Goal: Book appointment/travel/reservation

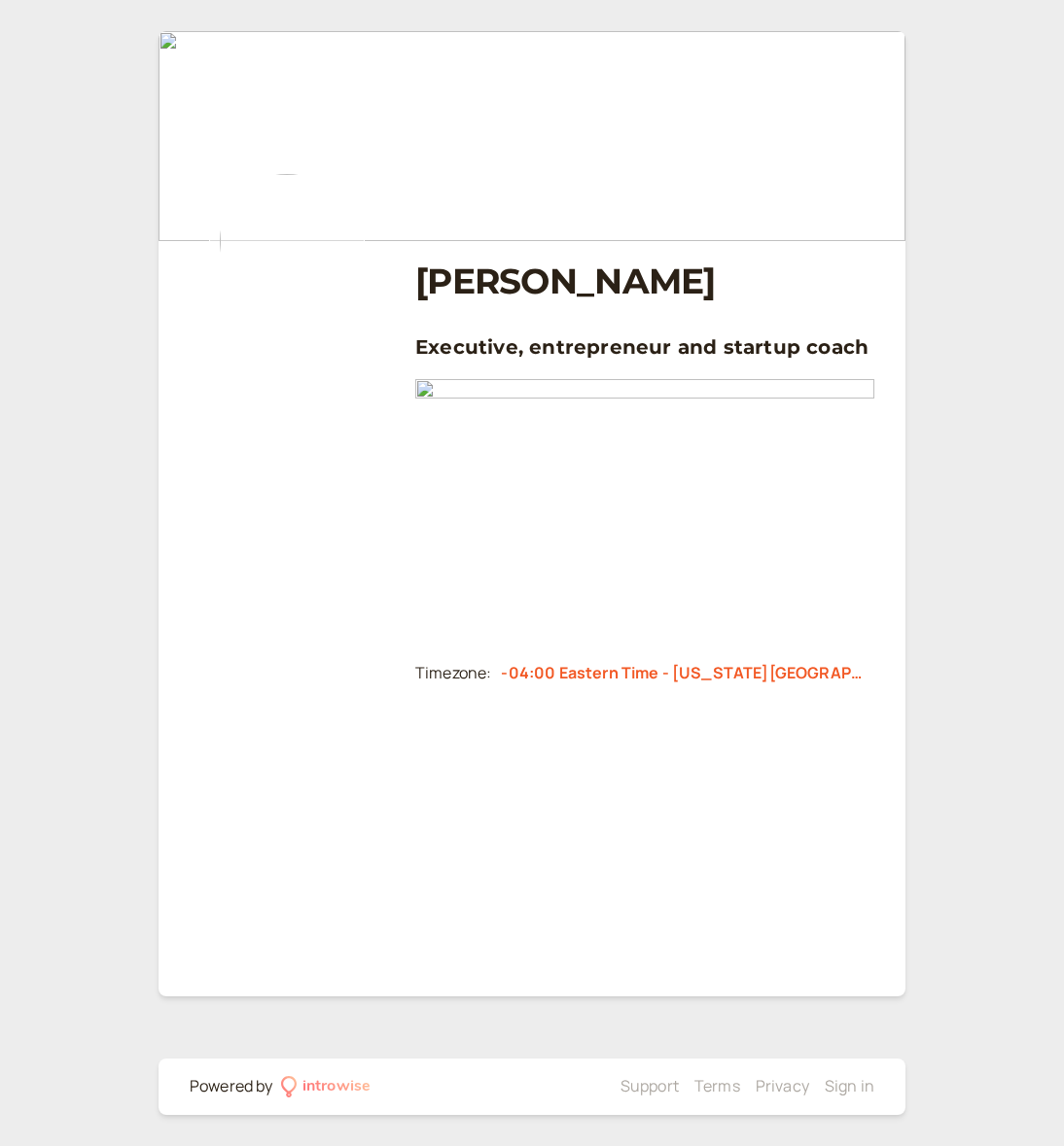
click at [421, 263] on h1 "[PERSON_NAME]" at bounding box center [645, 282] width 459 height 42
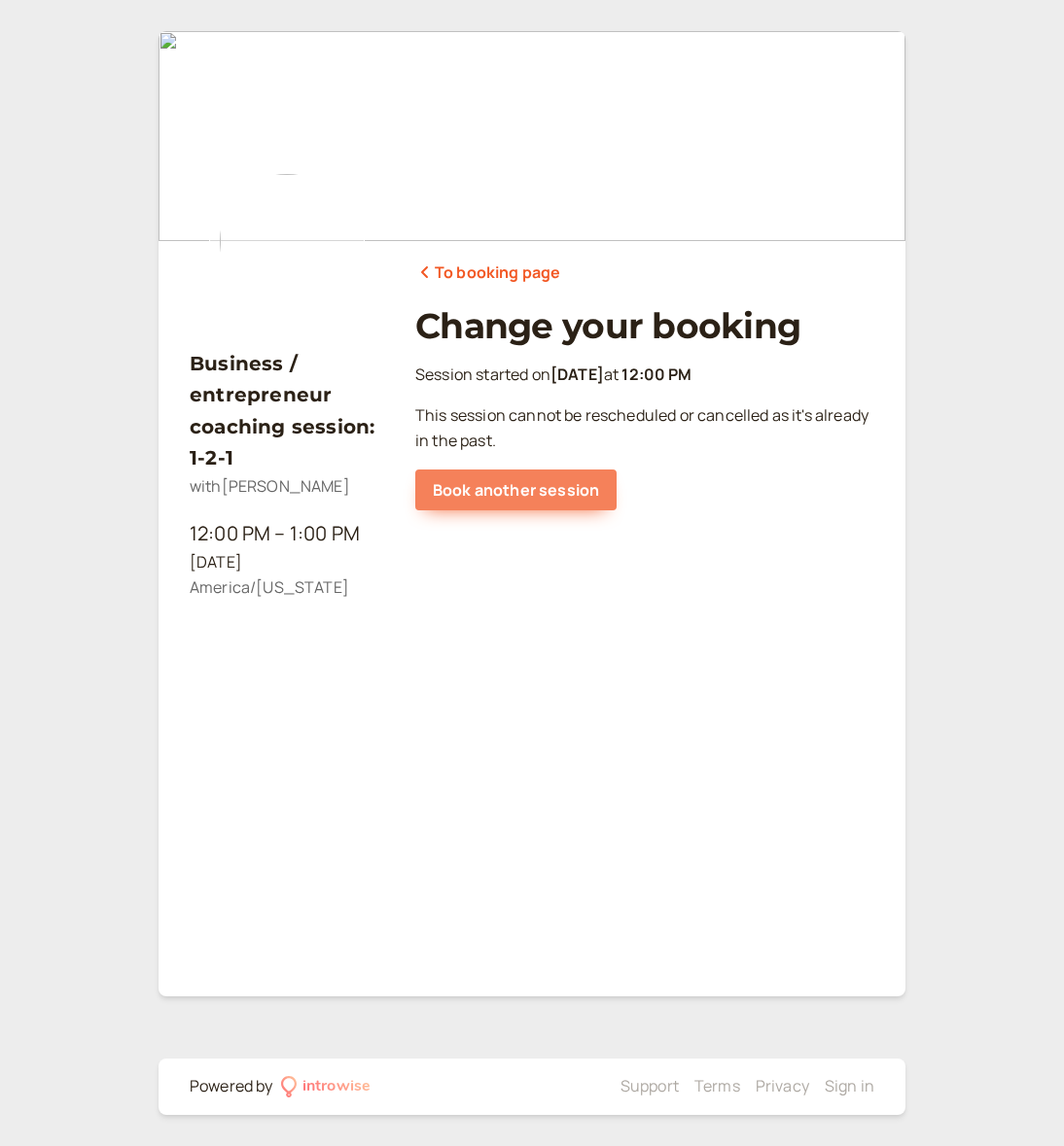
click at [511, 485] on link "Book another session" at bounding box center [516, 489] width 202 height 41
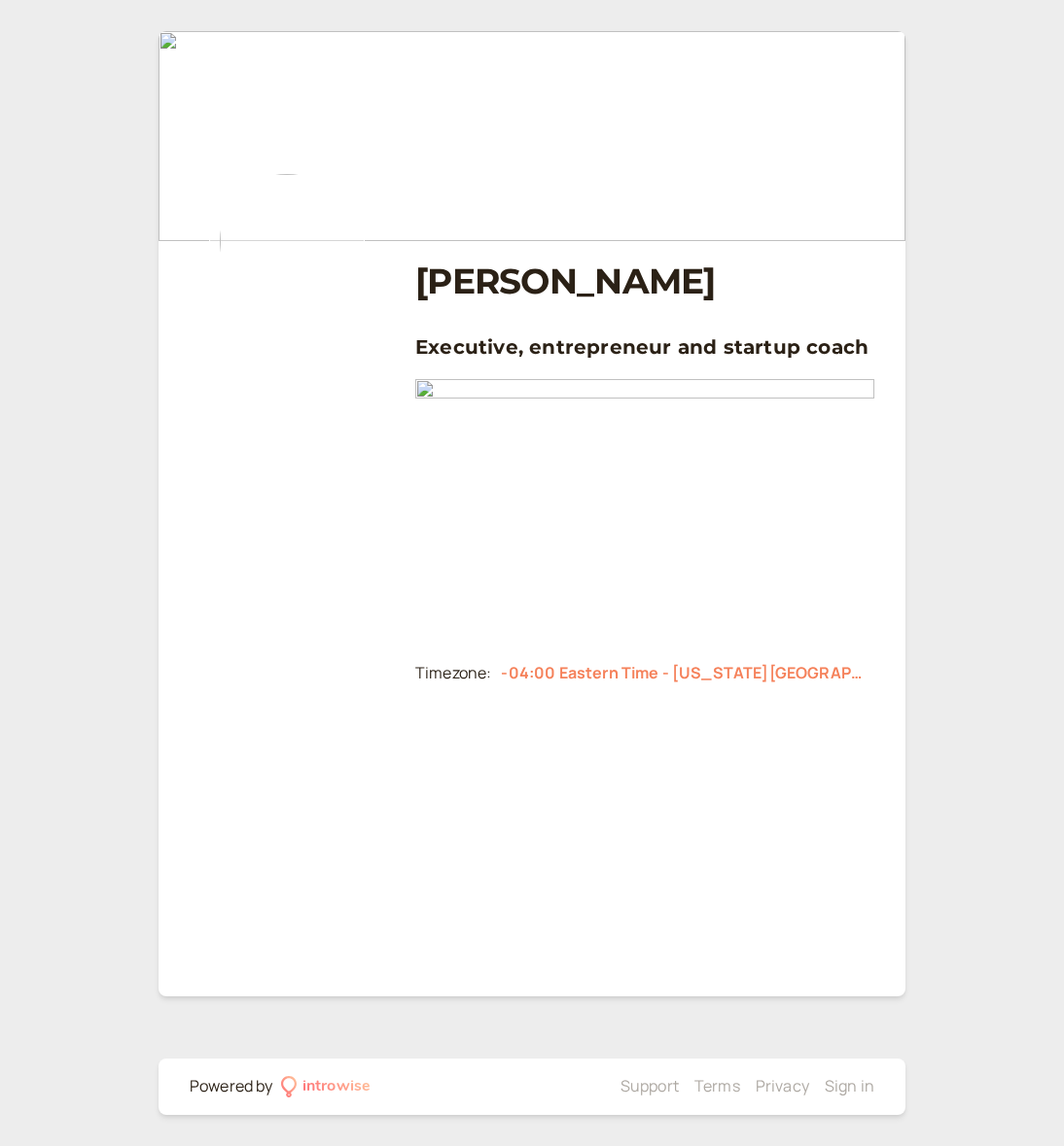
click at [563, 671] on div "-04:00 Eastern Time - [US_STATE][GEOGRAPHIC_DATA], [GEOGRAPHIC_DATA], [GEOGRAPH…" at bounding box center [682, 674] width 364 height 26
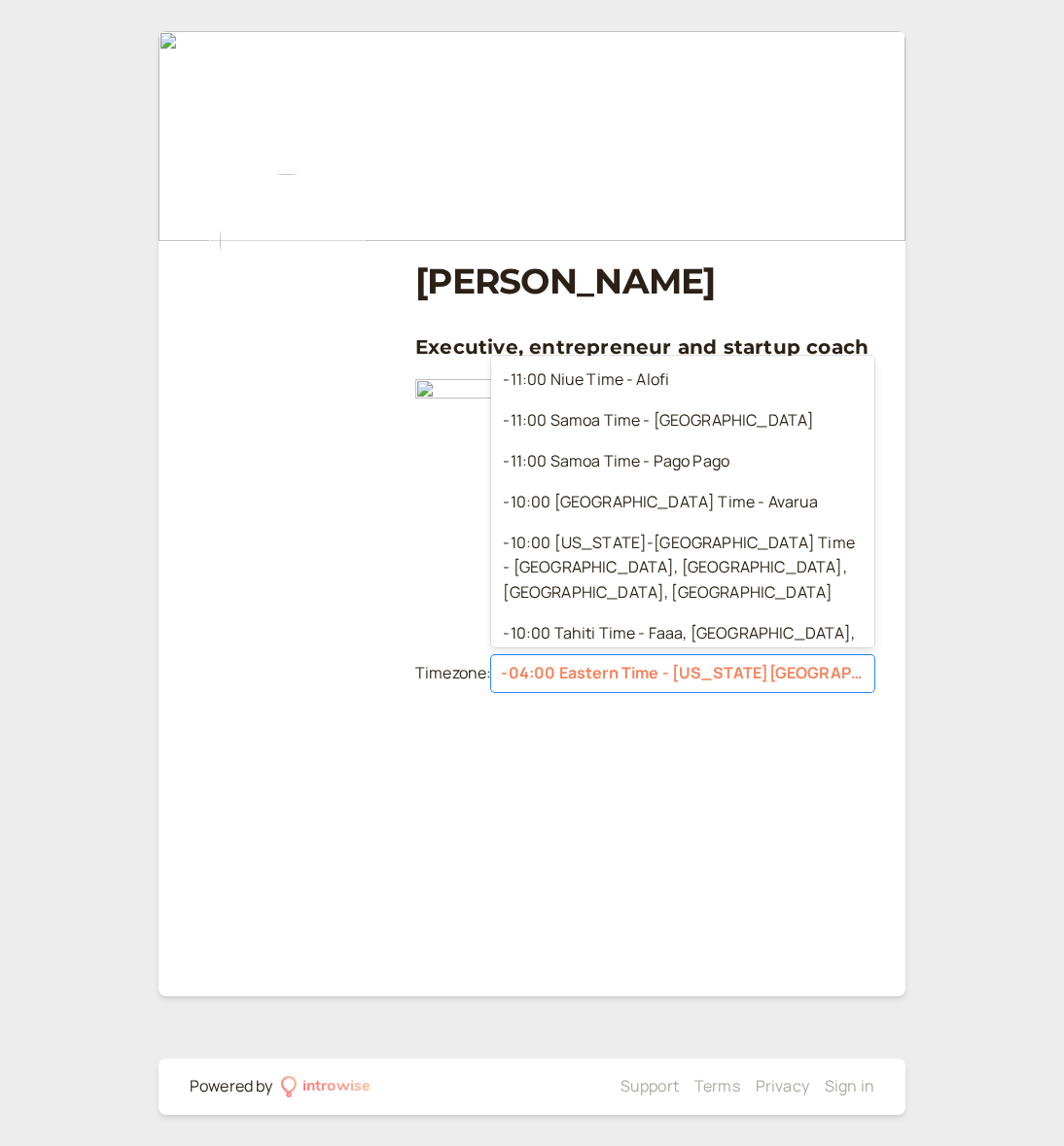
scroll to position [3634, 0]
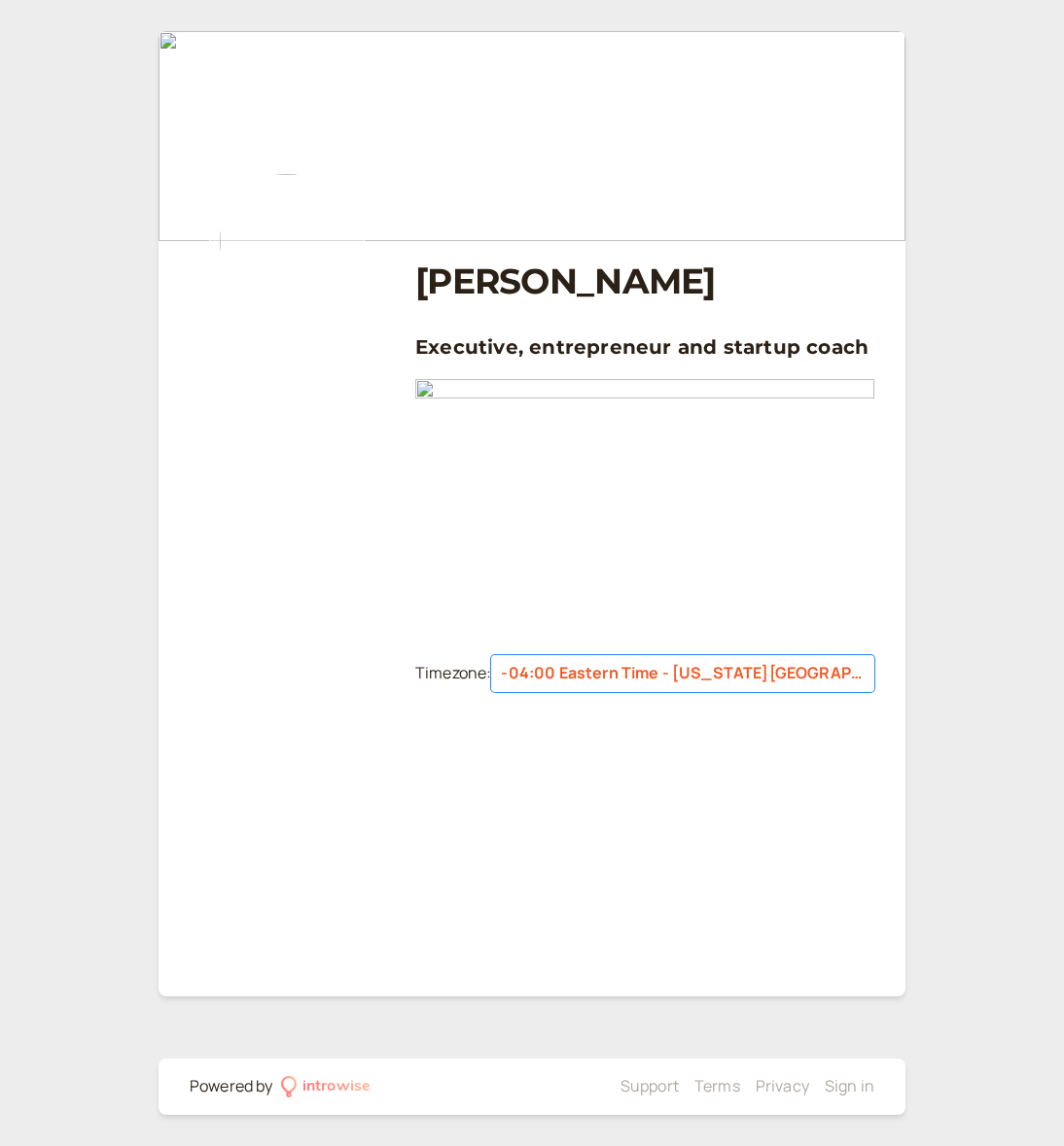
drag, startPoint x: 325, startPoint y: 879, endPoint x: 337, endPoint y: 869, distance: 15.6
click at [329, 842] on main "Phil Drinkwater Executive, entrepreneur and startup coach Timezone: option -04:…" at bounding box center [531, 513] width 747 height 965
click at [354, 485] on div at bounding box center [287, 509] width 195 height 381
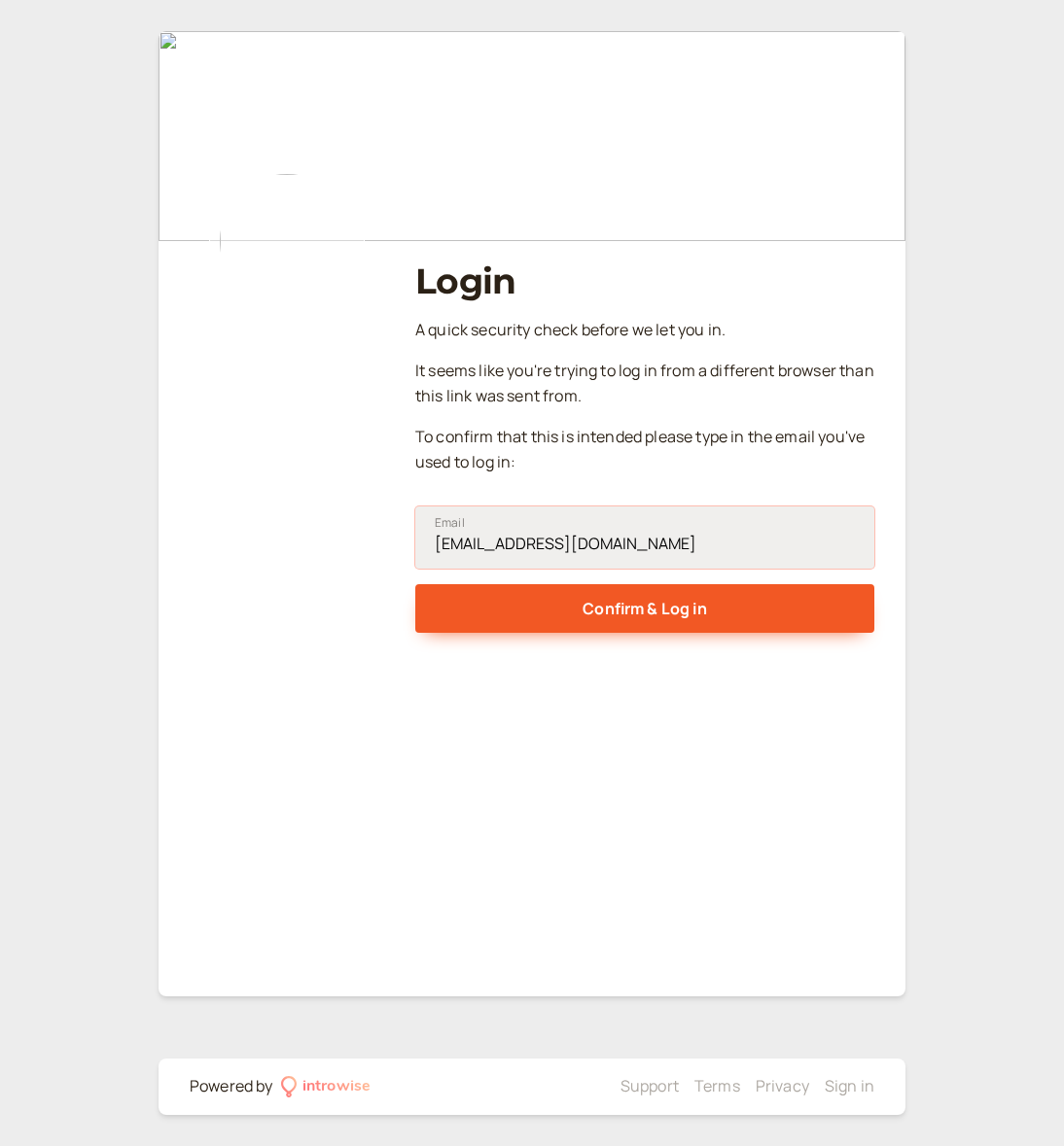
type input "[EMAIL_ADDRESS][DOMAIN_NAME]"
click at [645, 604] on button "Confirm & Log in" at bounding box center [645, 608] width 459 height 48
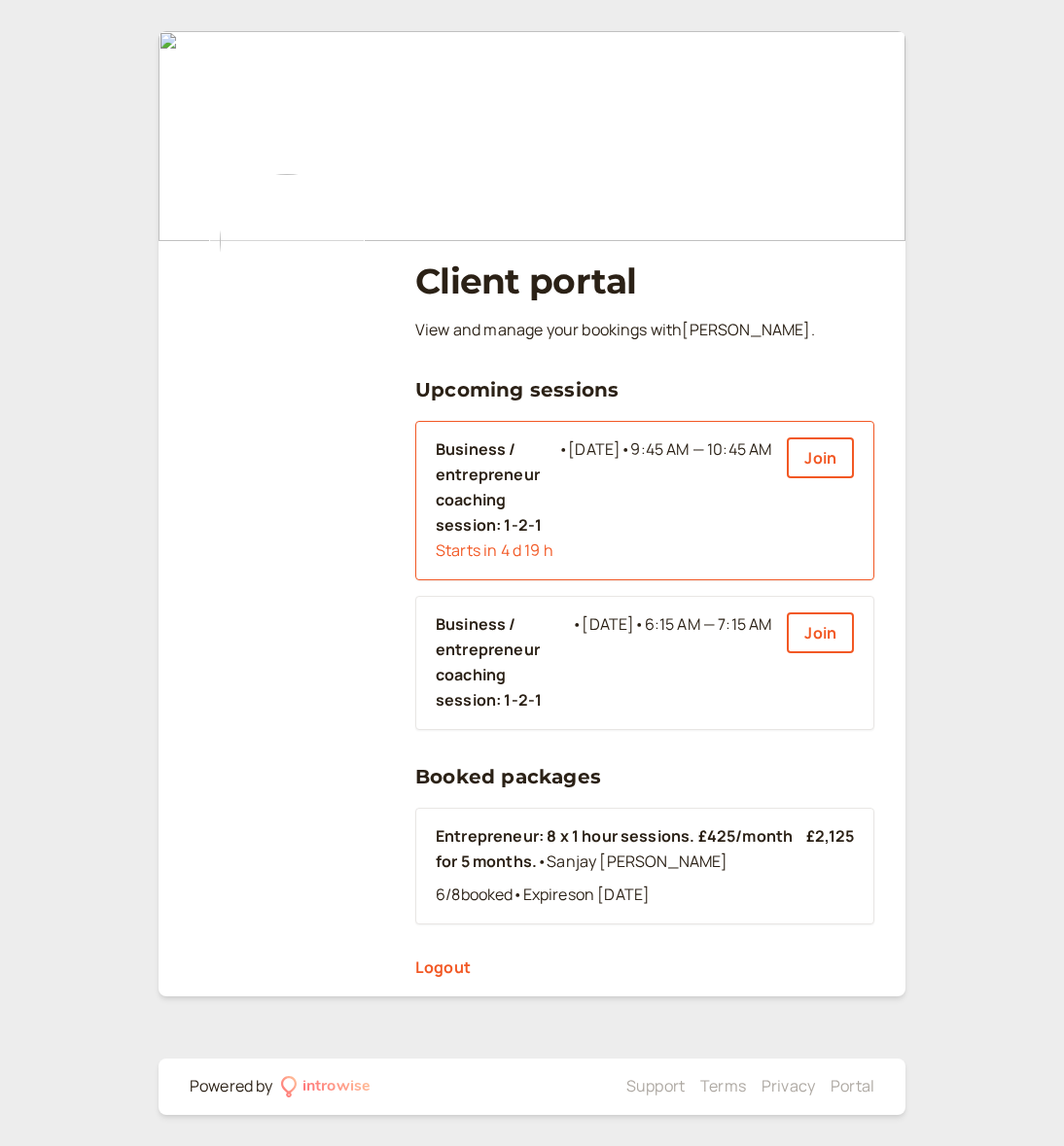
click at [476, 485] on b "Business / entrepreneur coaching session: 1-2-1" at bounding box center [497, 488] width 123 height 101
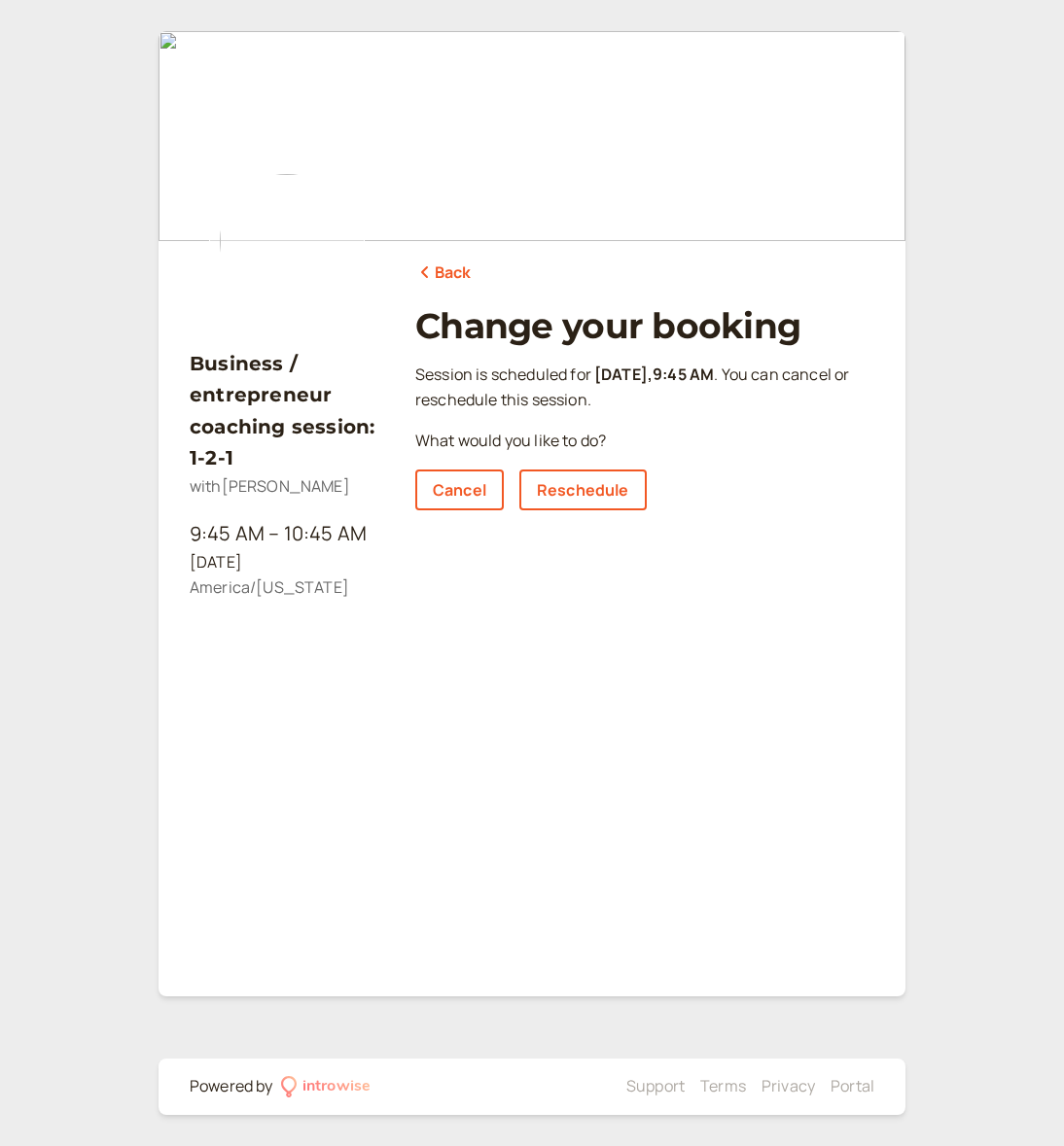
click at [455, 277] on link "Back" at bounding box center [443, 274] width 56 height 26
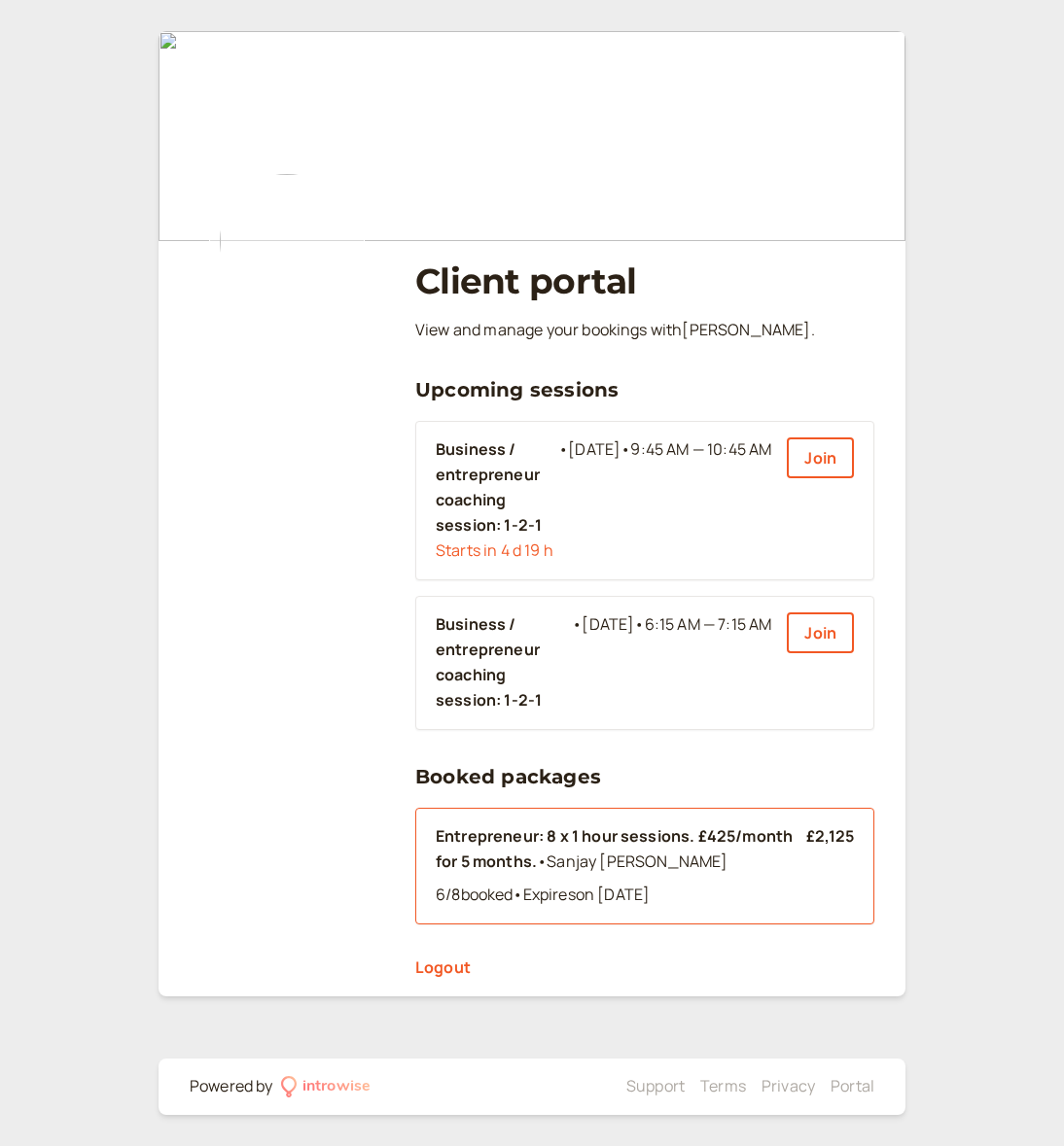
click at [576, 838] on div "Entrepreneur: 8 x 1 hour sessions. £425/month for 5 months. • Sanjay Ramji" at bounding box center [621, 849] width 371 height 50
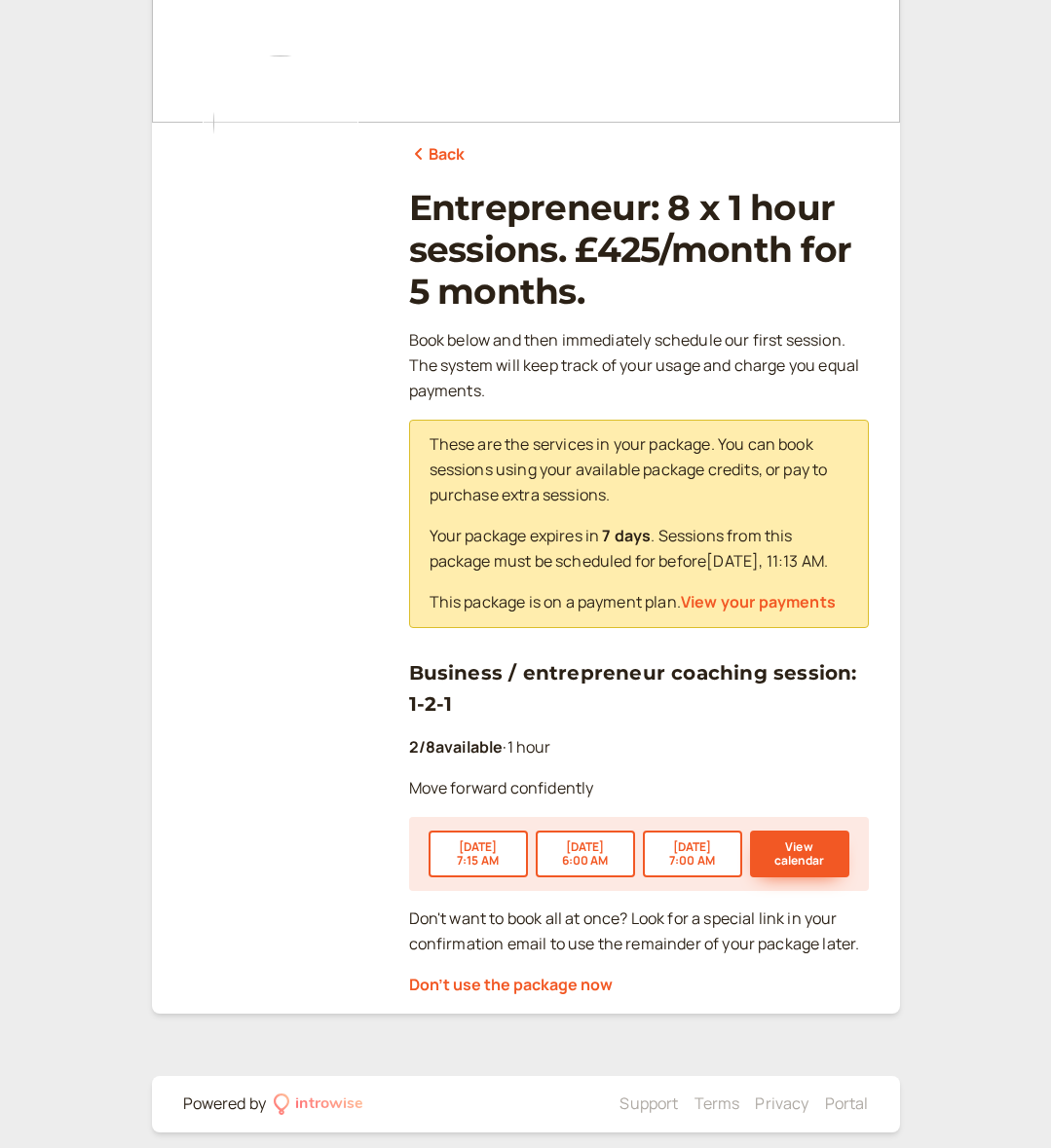
scroll to position [112, 0]
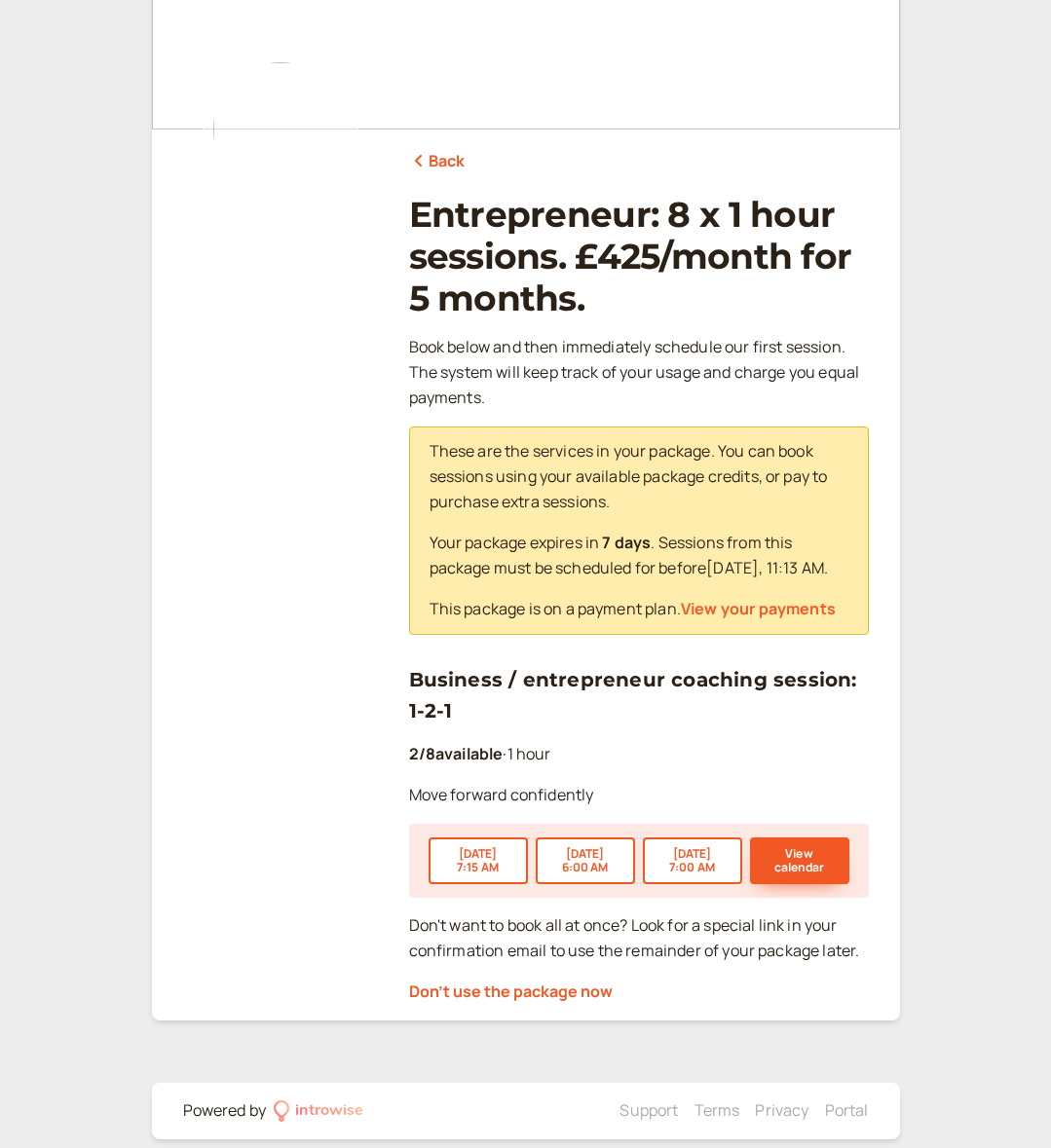
click at [454, 161] on link "Back" at bounding box center [437, 161] width 56 height 26
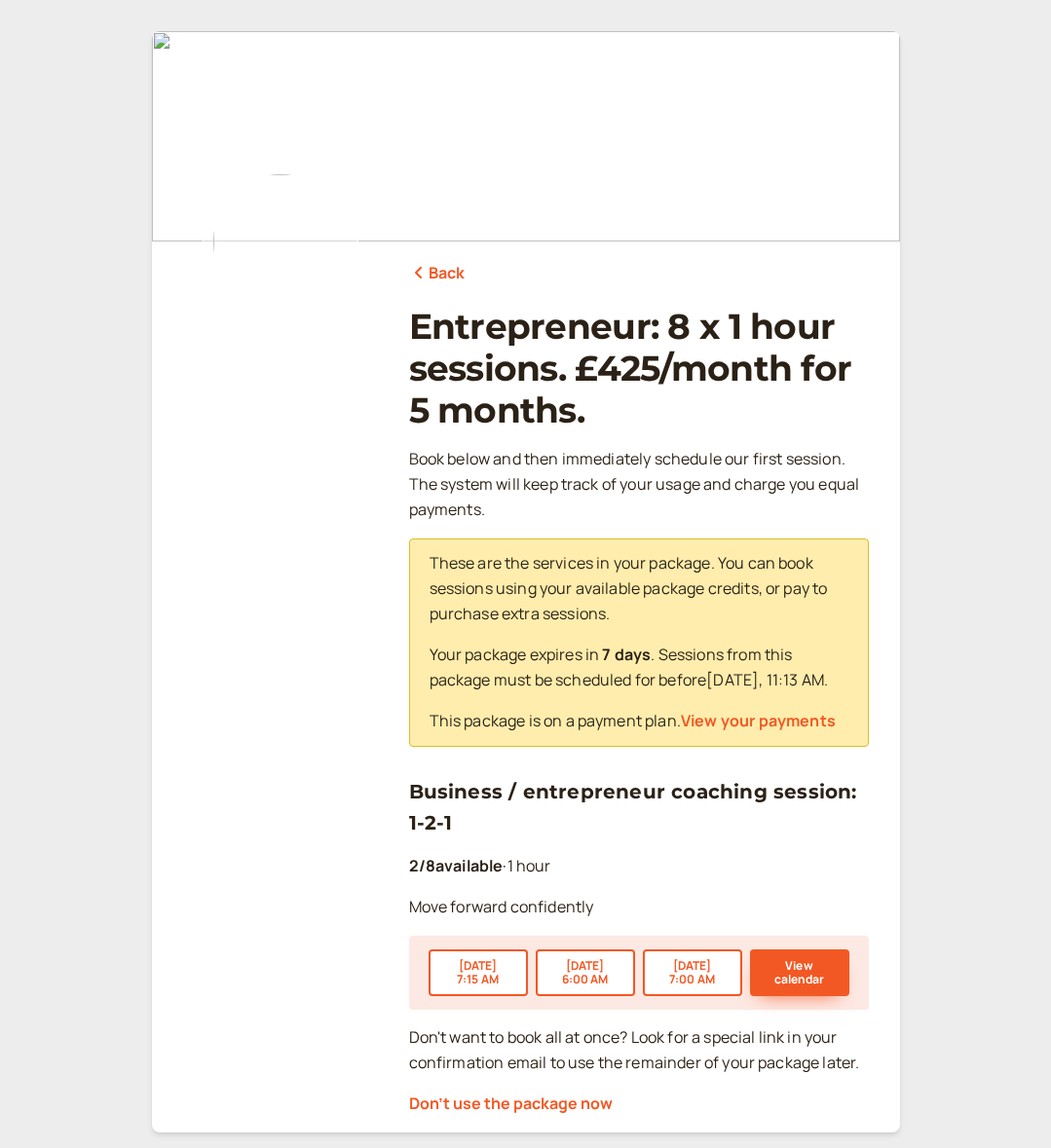
click at [453, 271] on link "Back" at bounding box center [437, 274] width 56 height 26
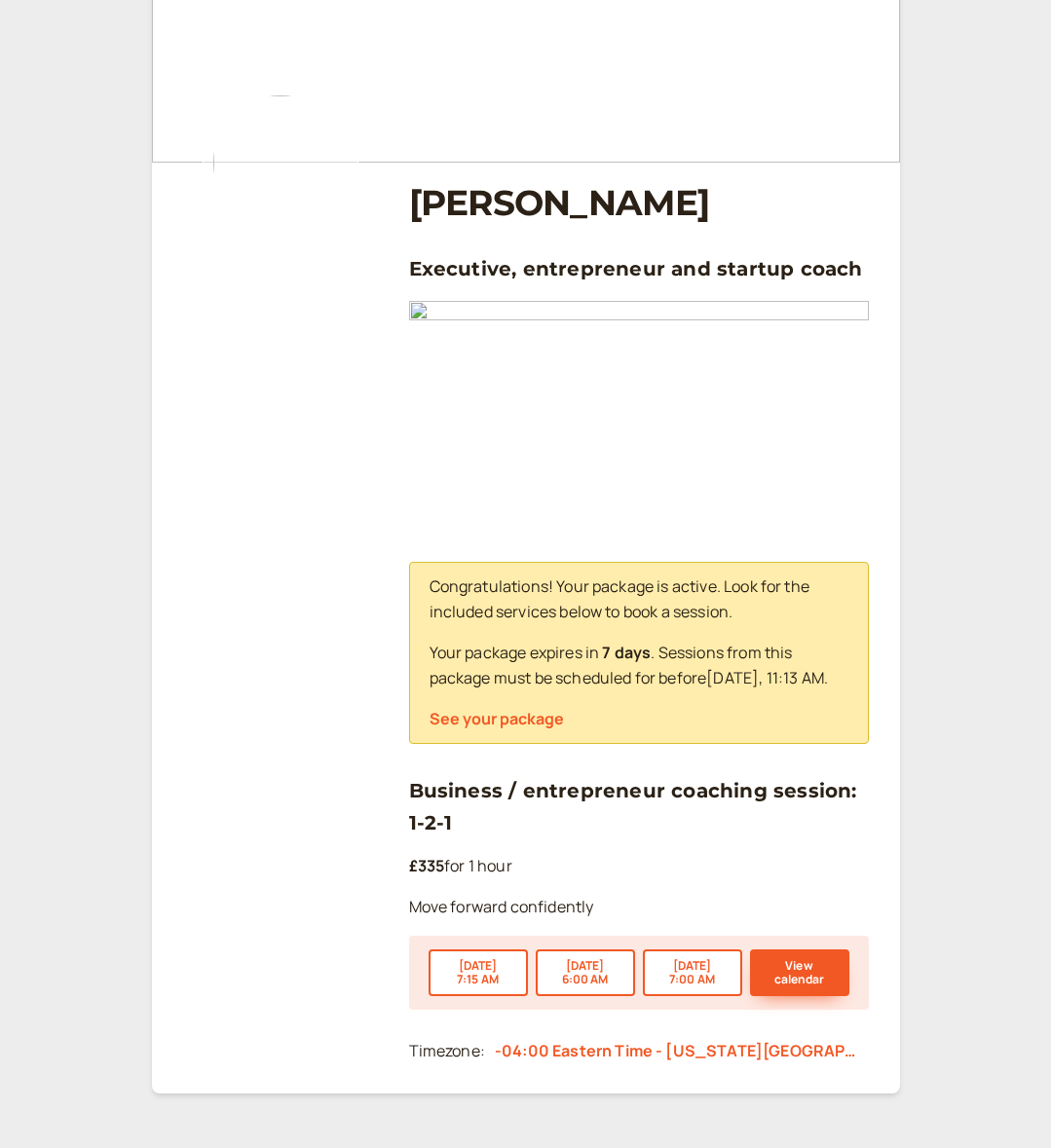
scroll to position [78, 0]
click at [545, 720] on button "See your package" at bounding box center [497, 720] width 135 height 18
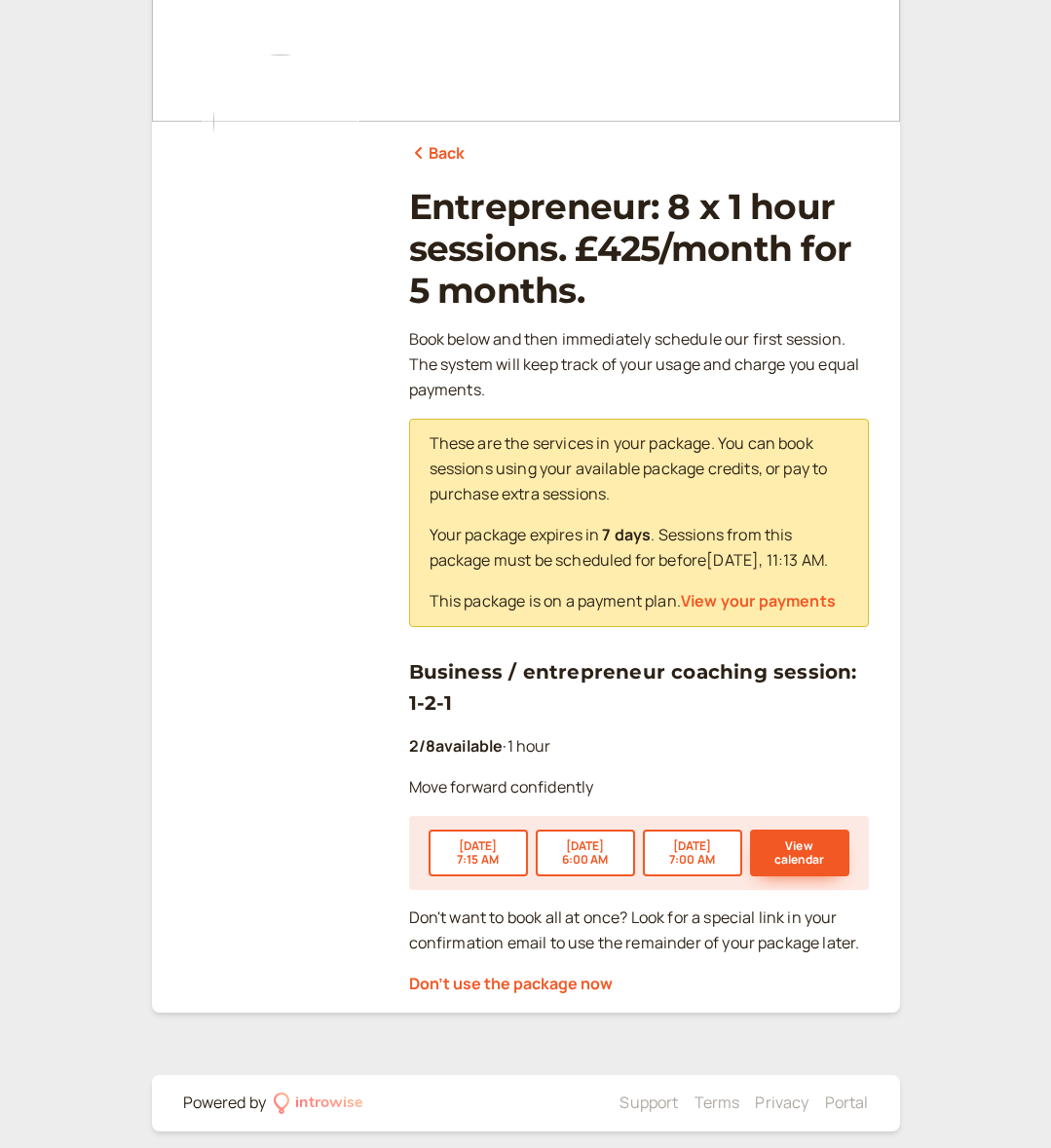
scroll to position [119, 0]
click at [700, 844] on button "View calendar" at bounding box center [799, 854] width 99 height 47
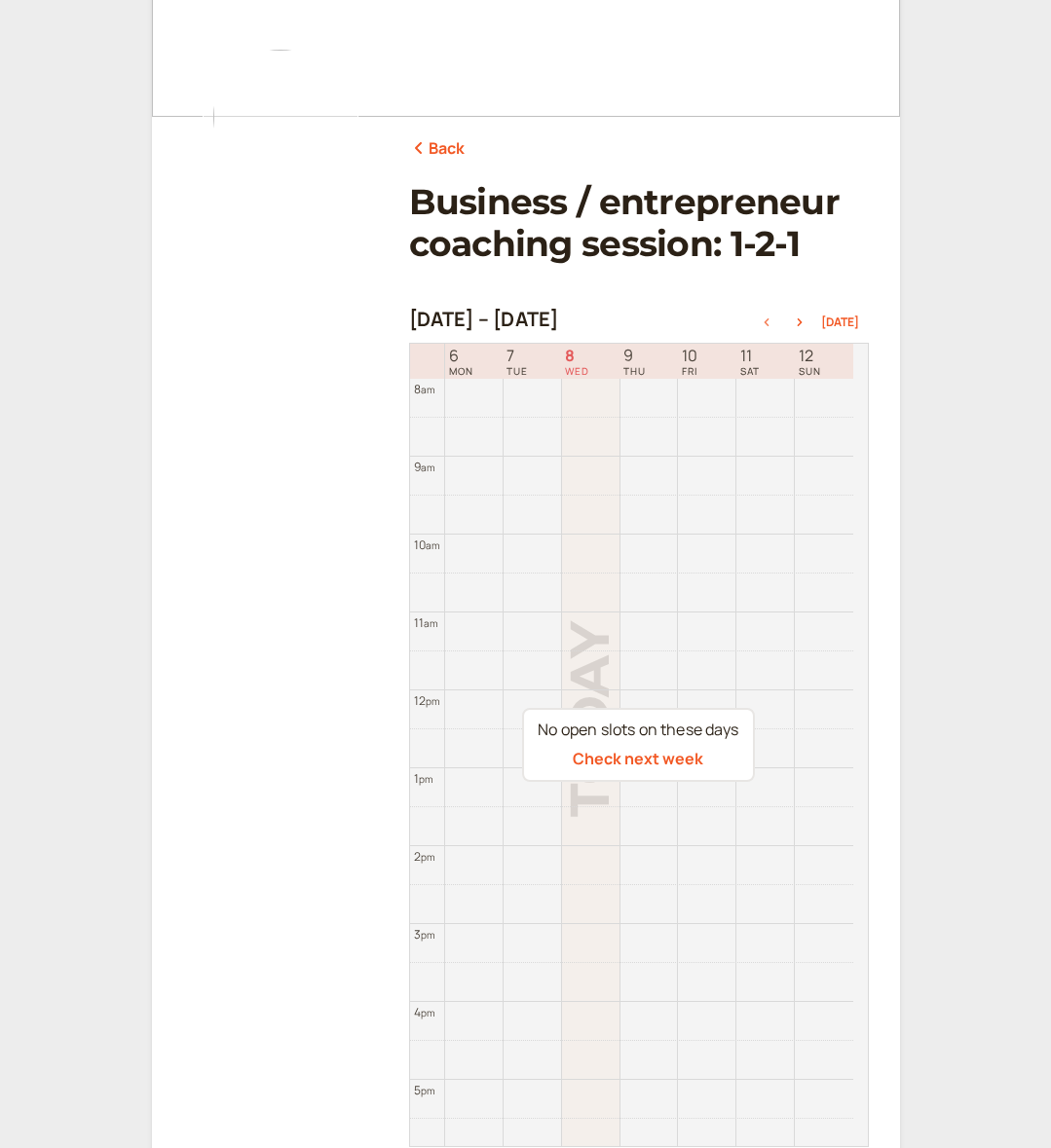
scroll to position [129, 0]
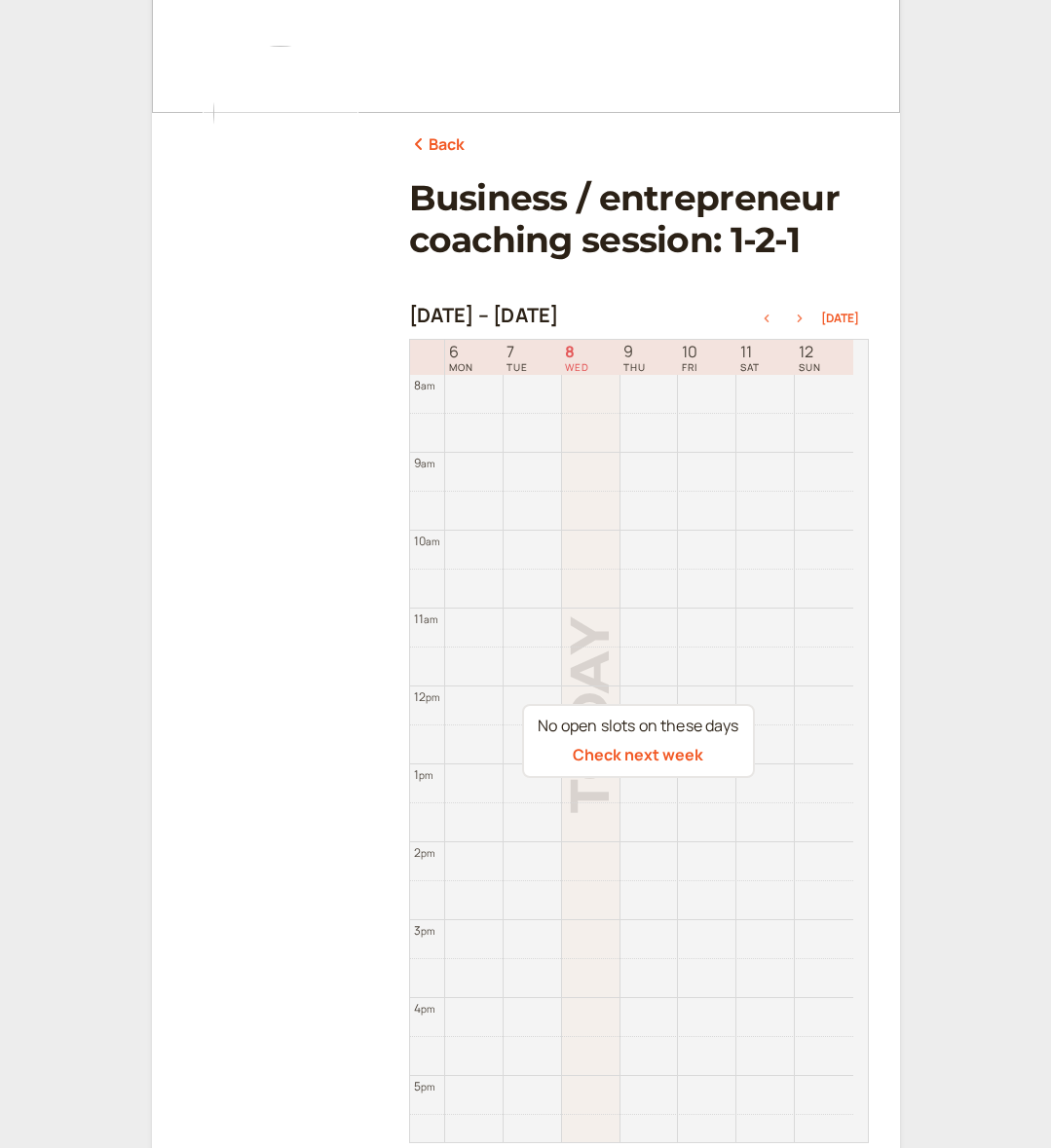
click at [700, 318] on icon "button" at bounding box center [800, 319] width 24 height 8
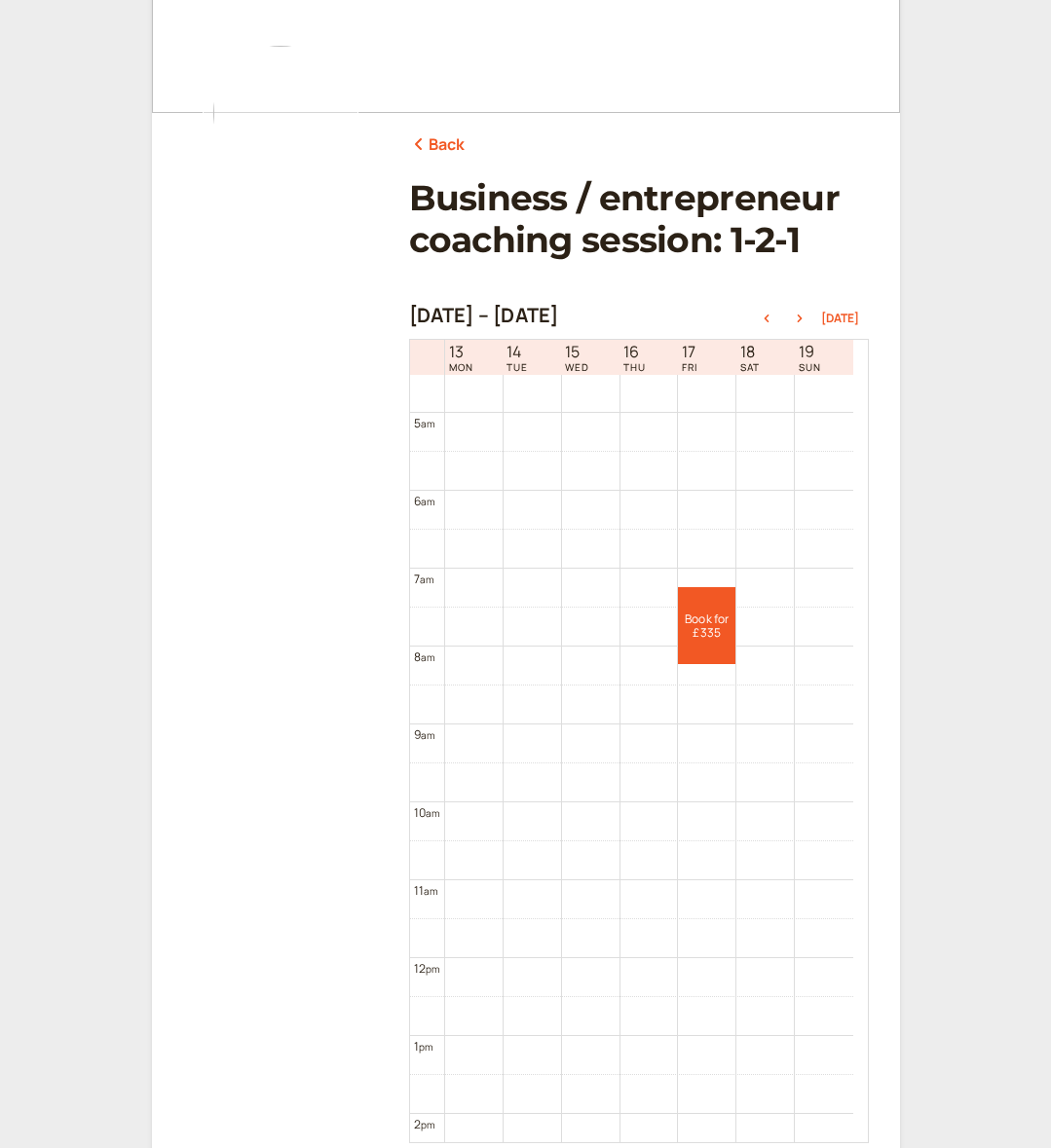
scroll to position [355, 0]
click at [700, 315] on icon "button" at bounding box center [767, 319] width 24 height 8
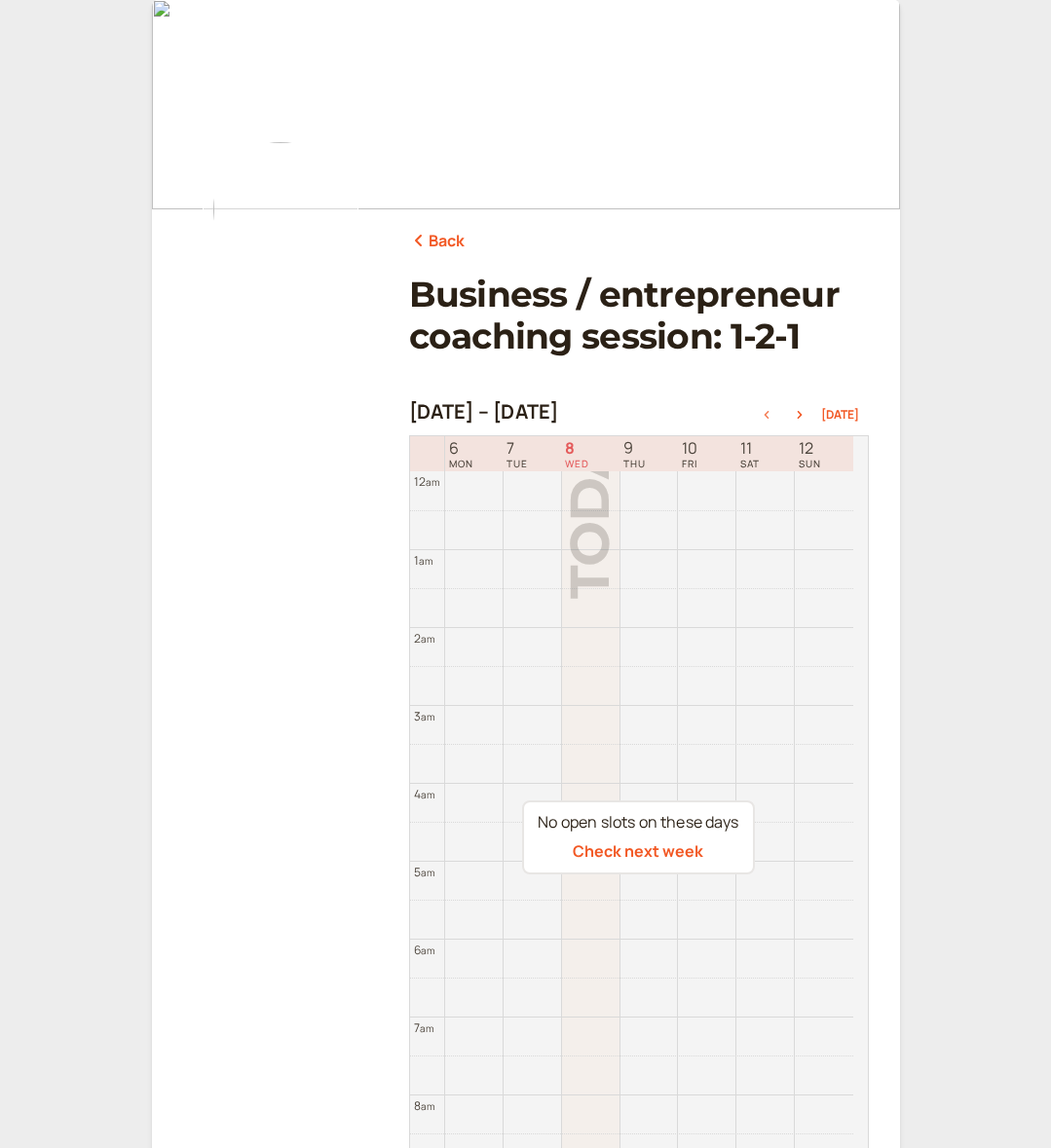
scroll to position [0, 0]
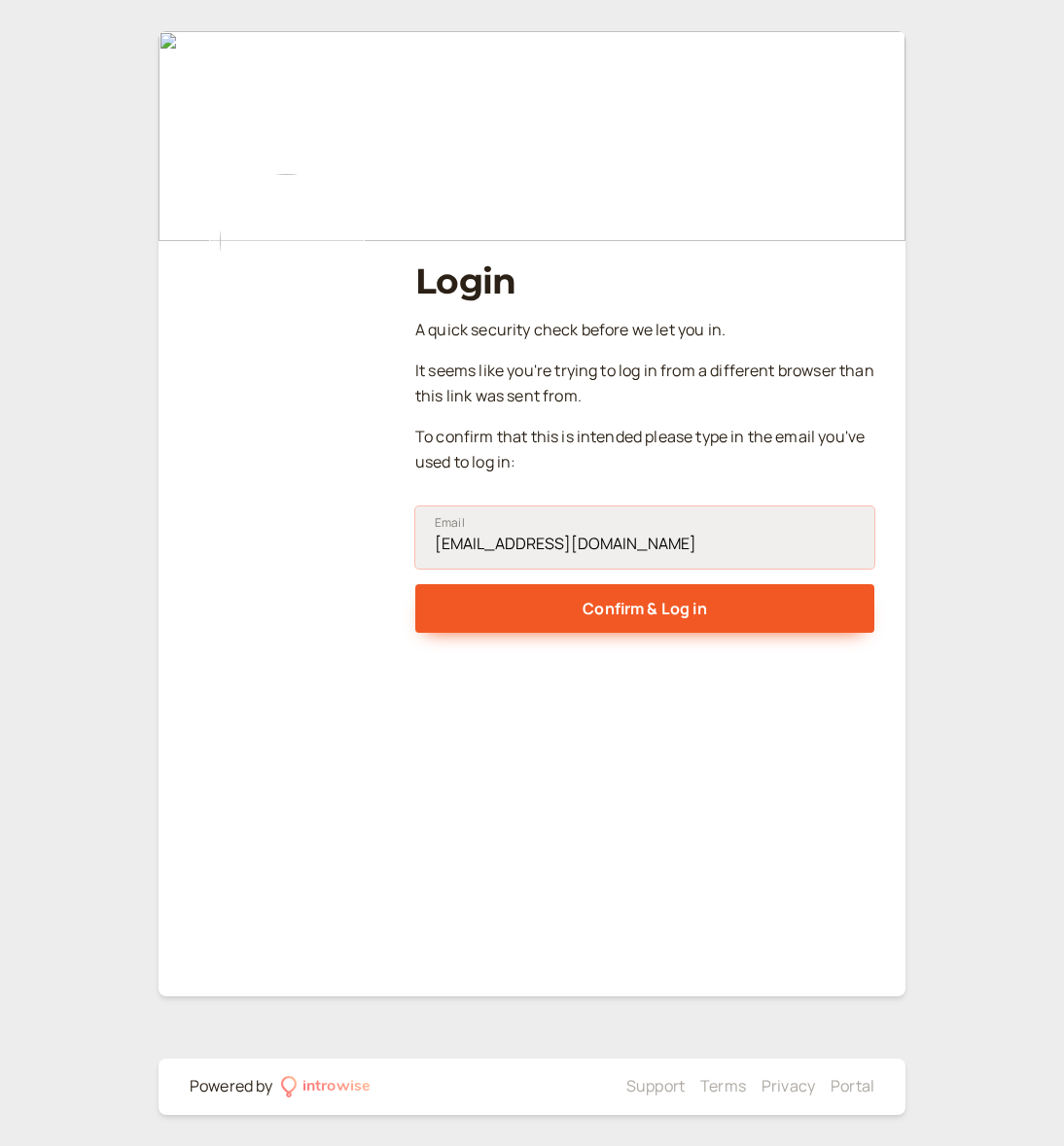
type input "[EMAIL_ADDRESS][DOMAIN_NAME]"
click at [645, 604] on button "Confirm & Log in" at bounding box center [645, 608] width 459 height 48
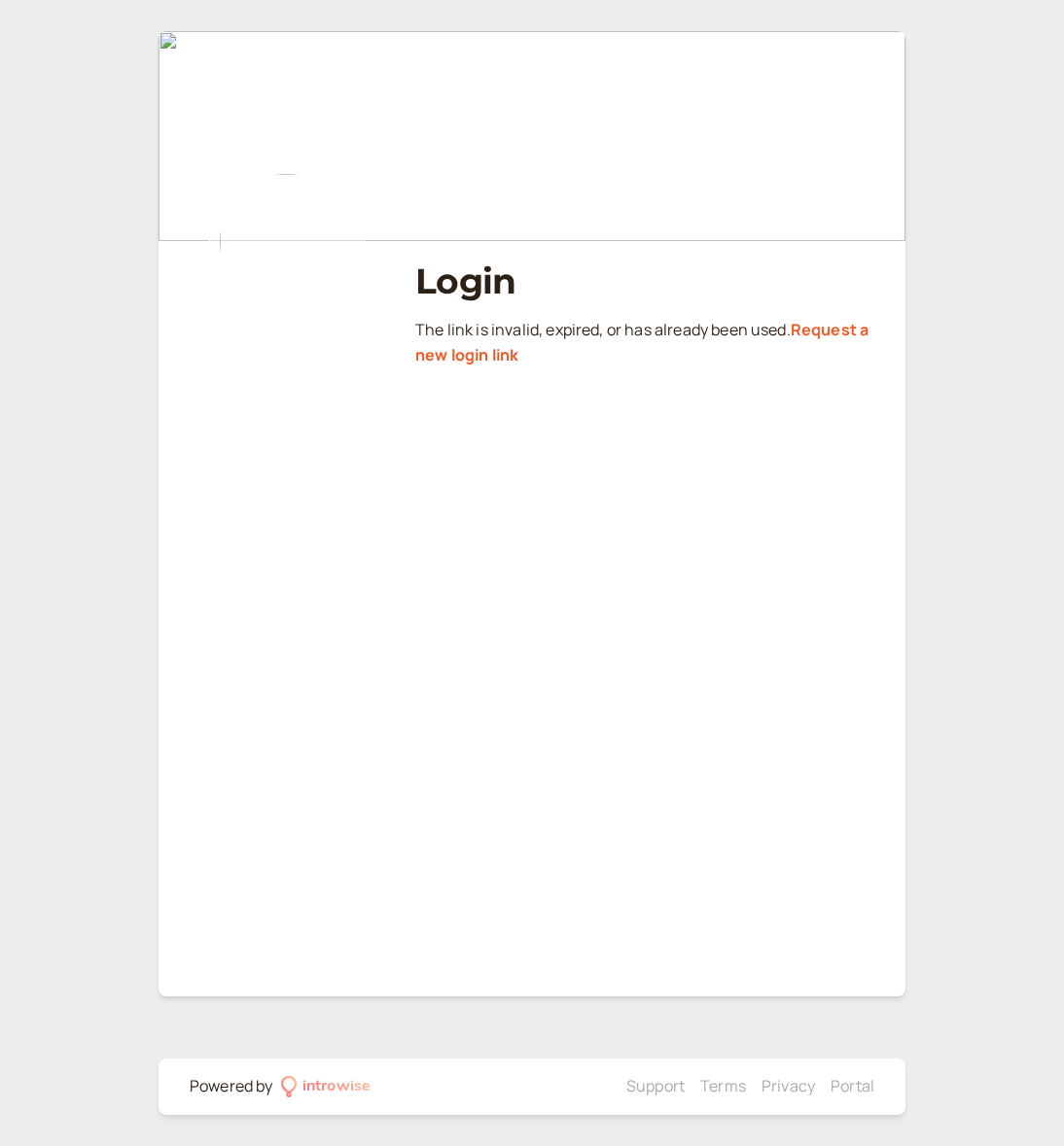
click at [455, 358] on link "Request a new login link" at bounding box center [642, 342] width 453 height 46
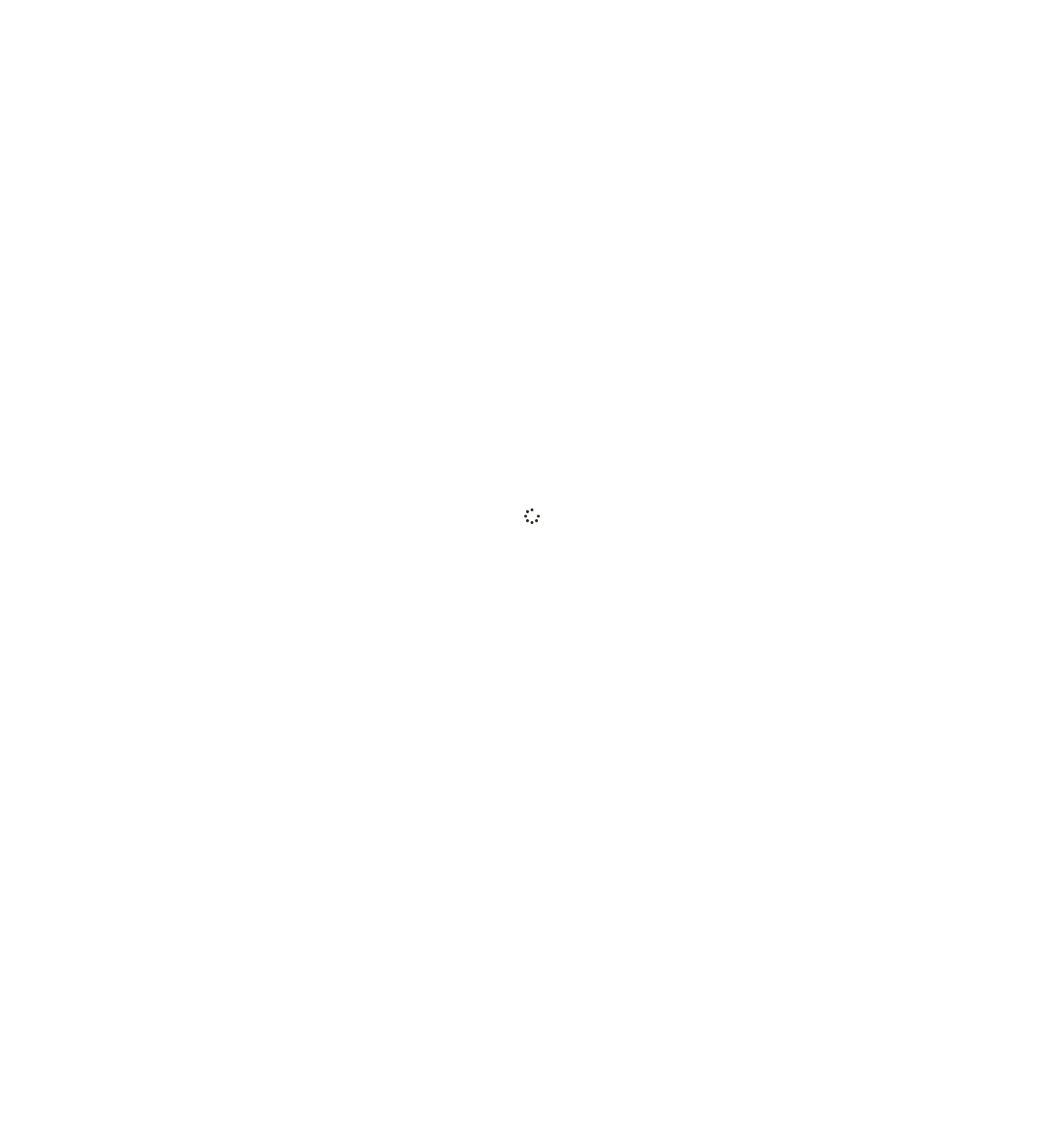
scroll to position [1, 0]
click at [610, 519] on div at bounding box center [532, 515] width 1064 height 1031
